Goal: Task Accomplishment & Management: Manage account settings

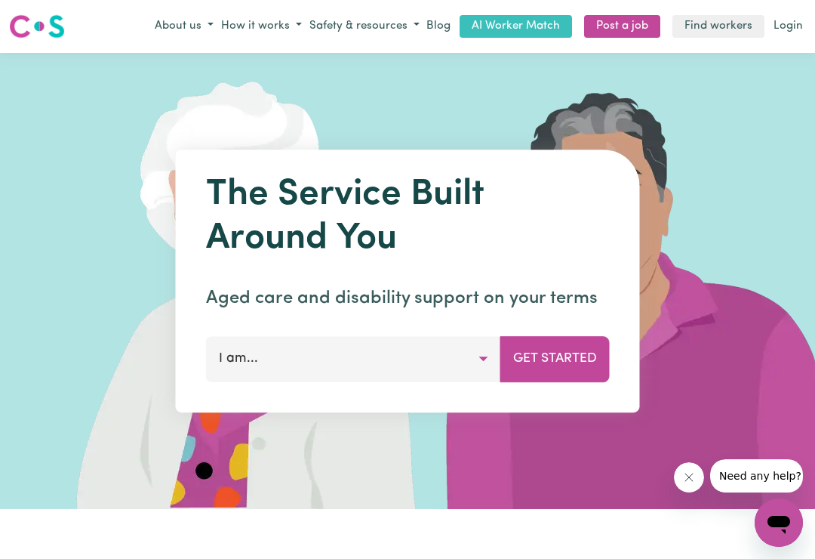
click at [795, 35] on link "Login" at bounding box center [788, 26] width 35 height 23
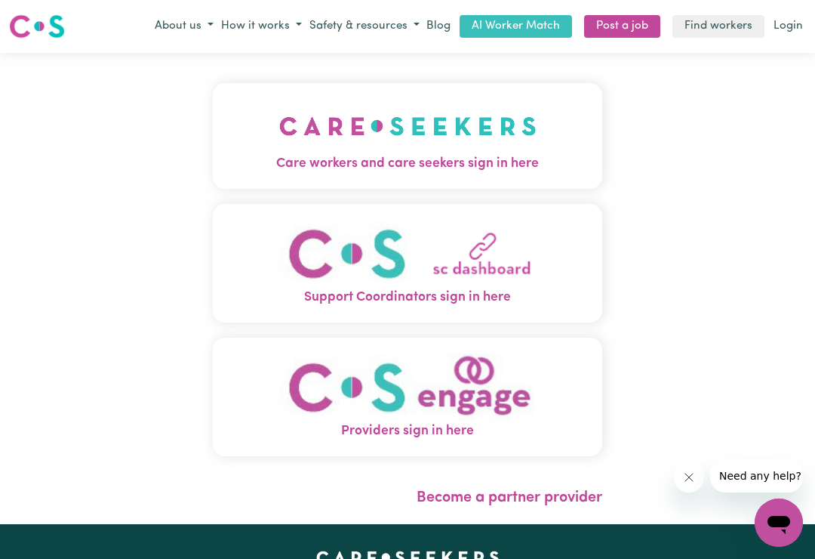
click at [465, 146] on img "Care workers and care seekers sign in here" at bounding box center [407, 126] width 257 height 56
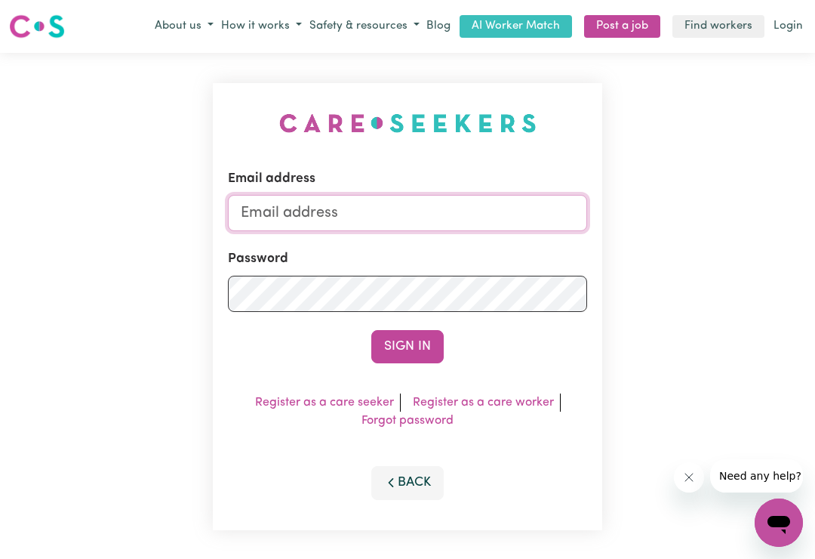
click at [248, 213] on input "Email address" at bounding box center [407, 213] width 359 height 36
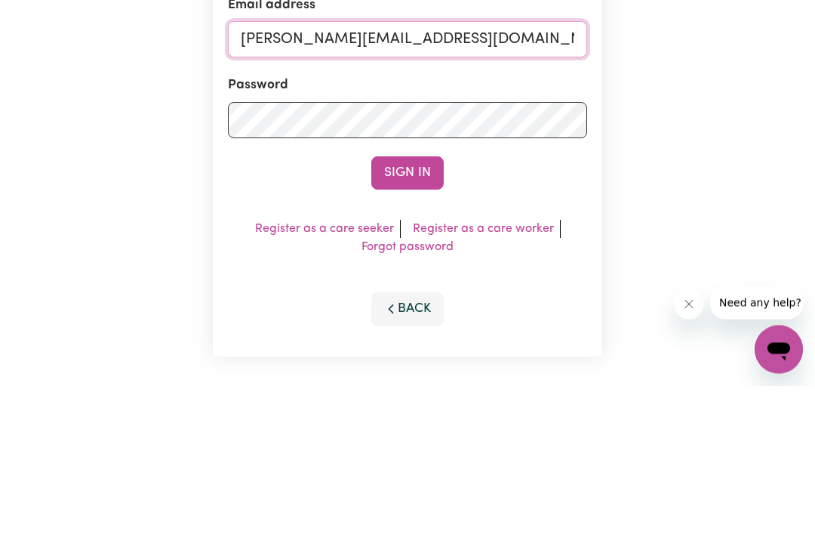
type input "[PERSON_NAME][EMAIL_ADDRESS][DOMAIN_NAME]"
click at [423, 330] on button "Sign In" at bounding box center [407, 346] width 72 height 33
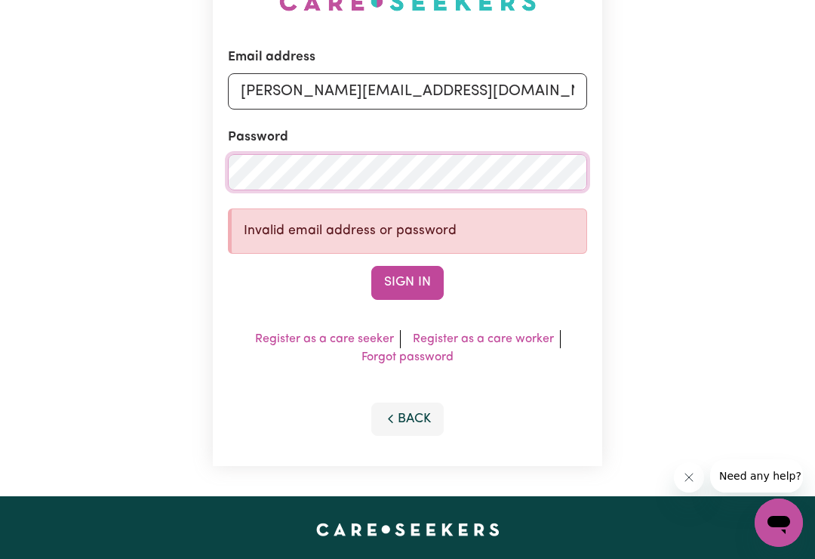
scroll to position [121, 0]
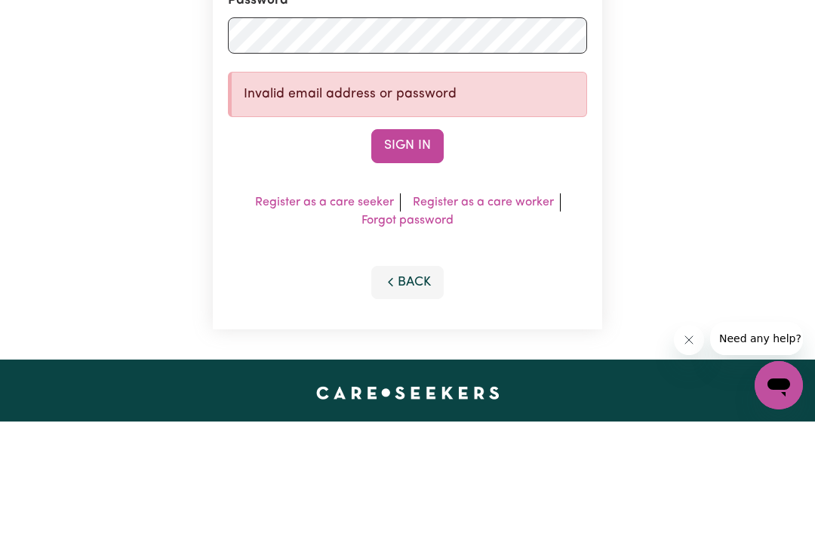
click at [414, 266] on button "Sign In" at bounding box center [407, 282] width 72 height 33
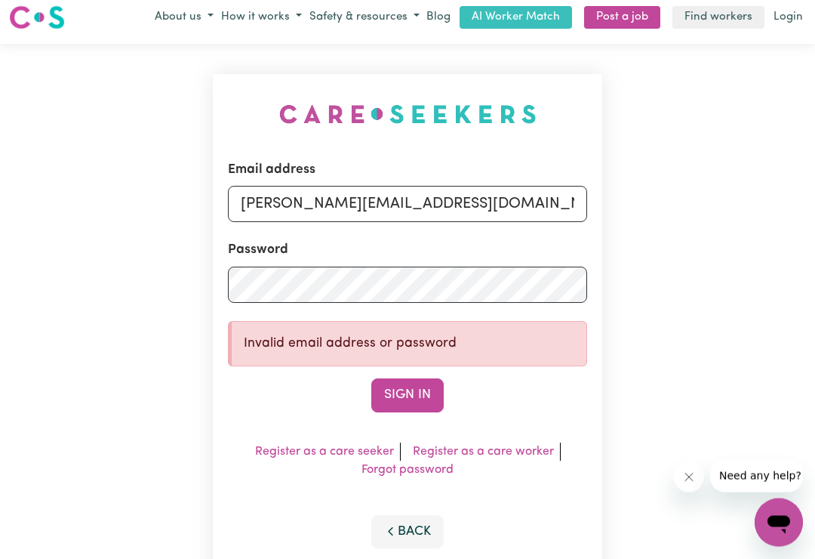
scroll to position [0, 0]
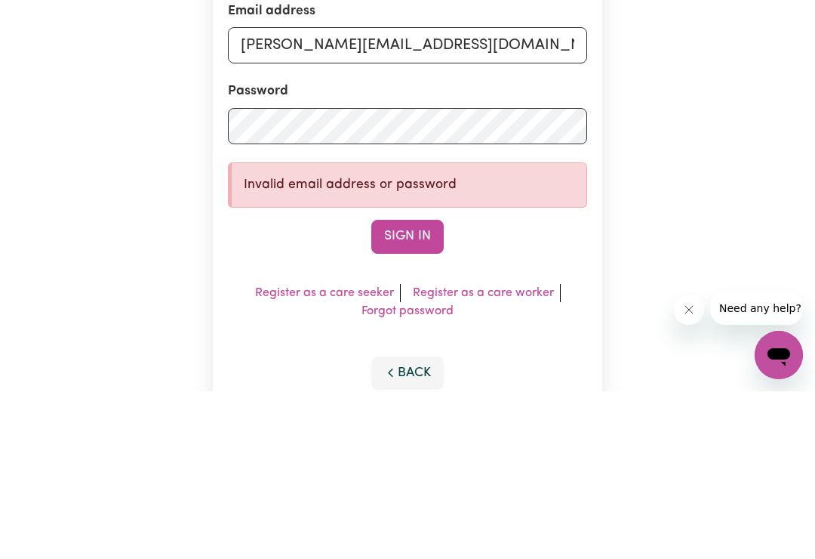
click at [426, 387] on button "Sign In" at bounding box center [407, 403] width 72 height 33
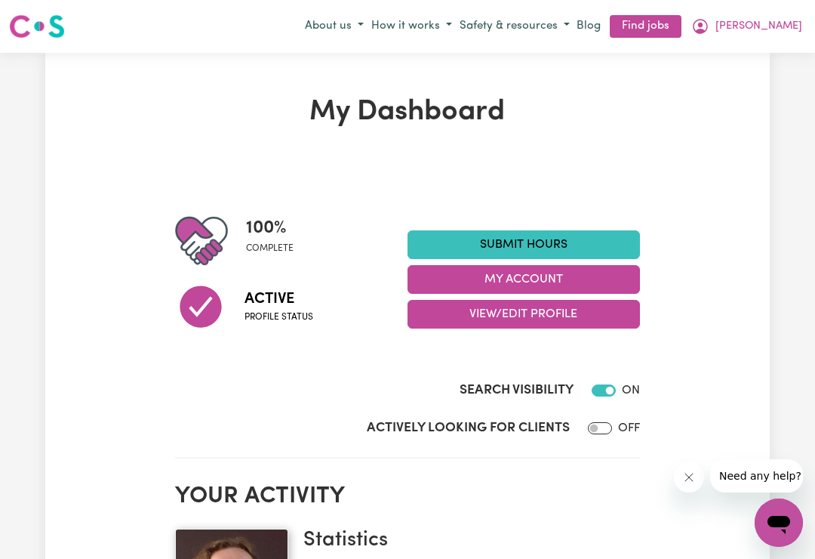
click at [682, 32] on link "Find jobs" at bounding box center [646, 26] width 72 height 23
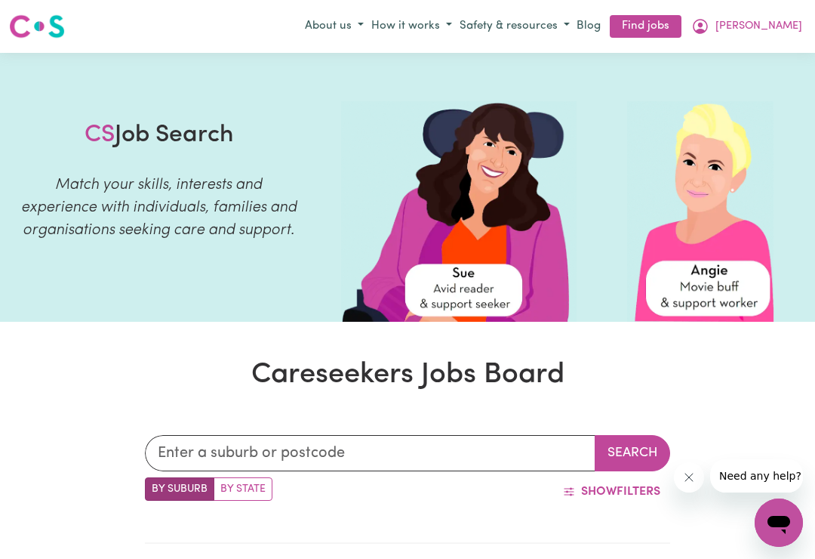
click at [805, 19] on button "[PERSON_NAME]" at bounding box center [747, 27] width 118 height 26
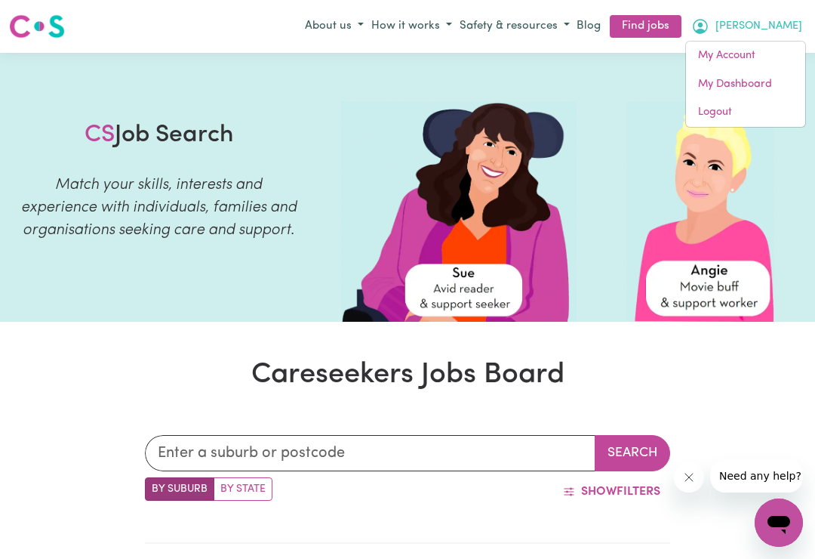
click at [734, 50] on link "My Account" at bounding box center [745, 56] width 119 height 29
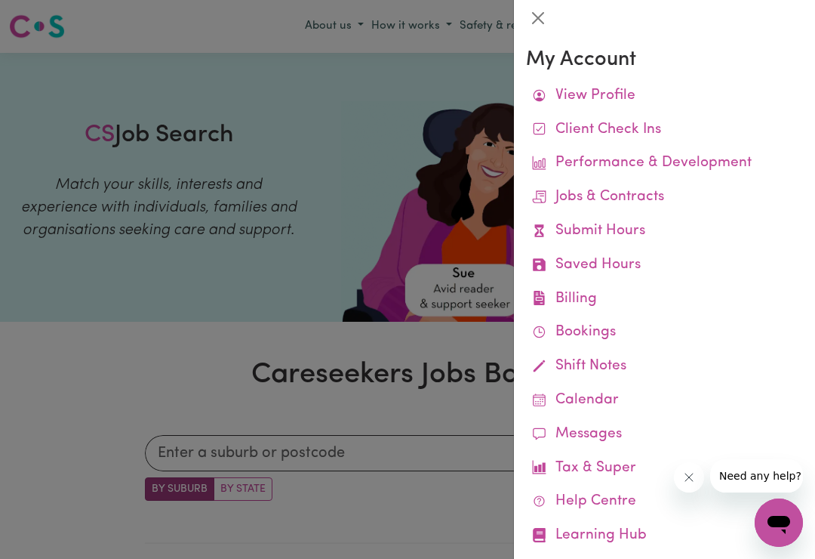
click at [0, 0] on link "Remittances" at bounding box center [0, 0] width 0 height 0
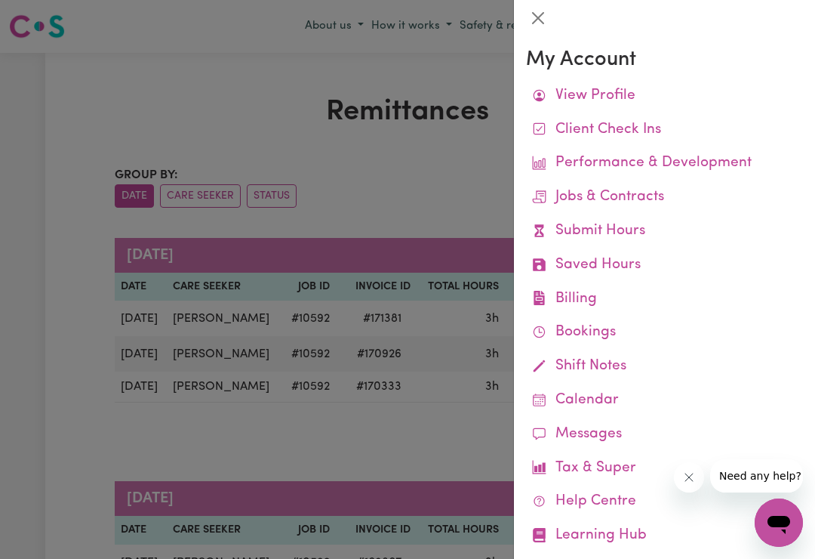
click at [405, 198] on div at bounding box center [407, 279] width 815 height 559
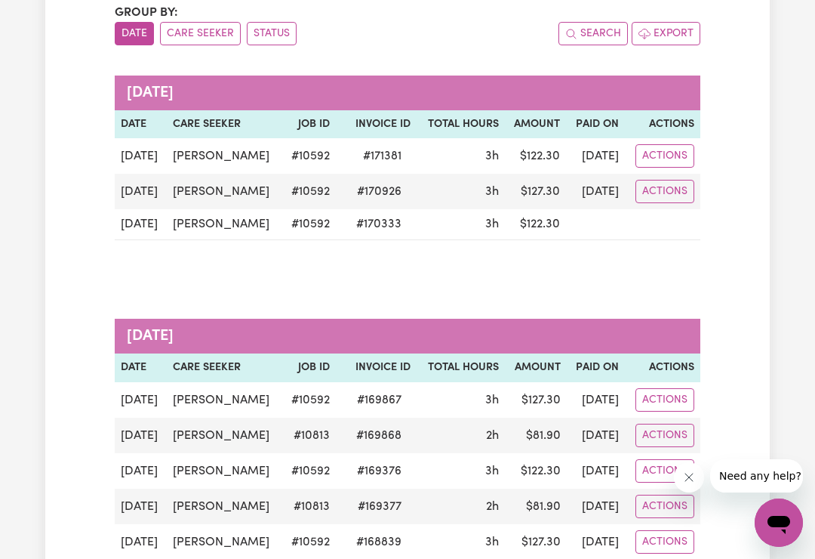
scroll to position [161, 0]
